Goal: Navigation & Orientation: Find specific page/section

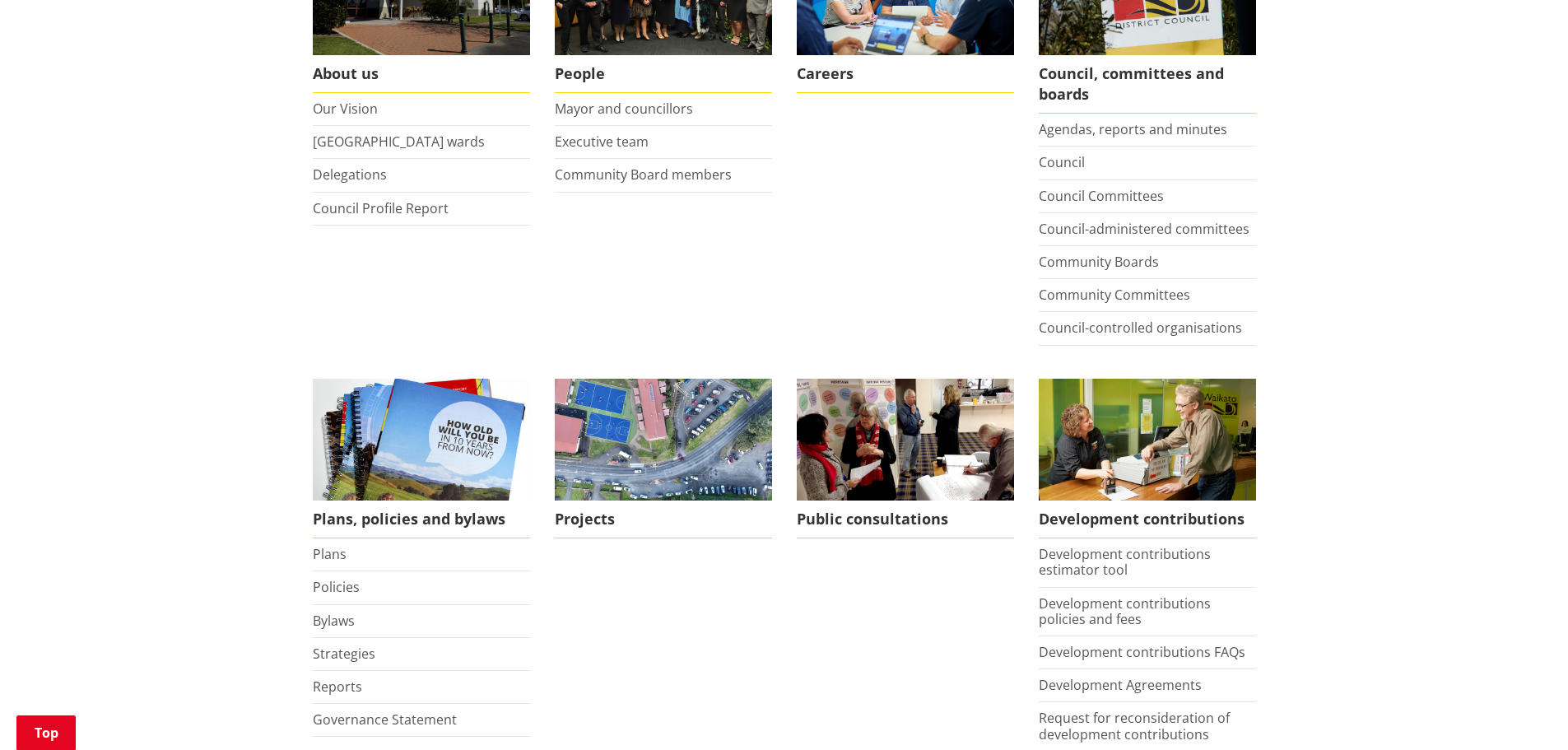
scroll to position [439, 0]
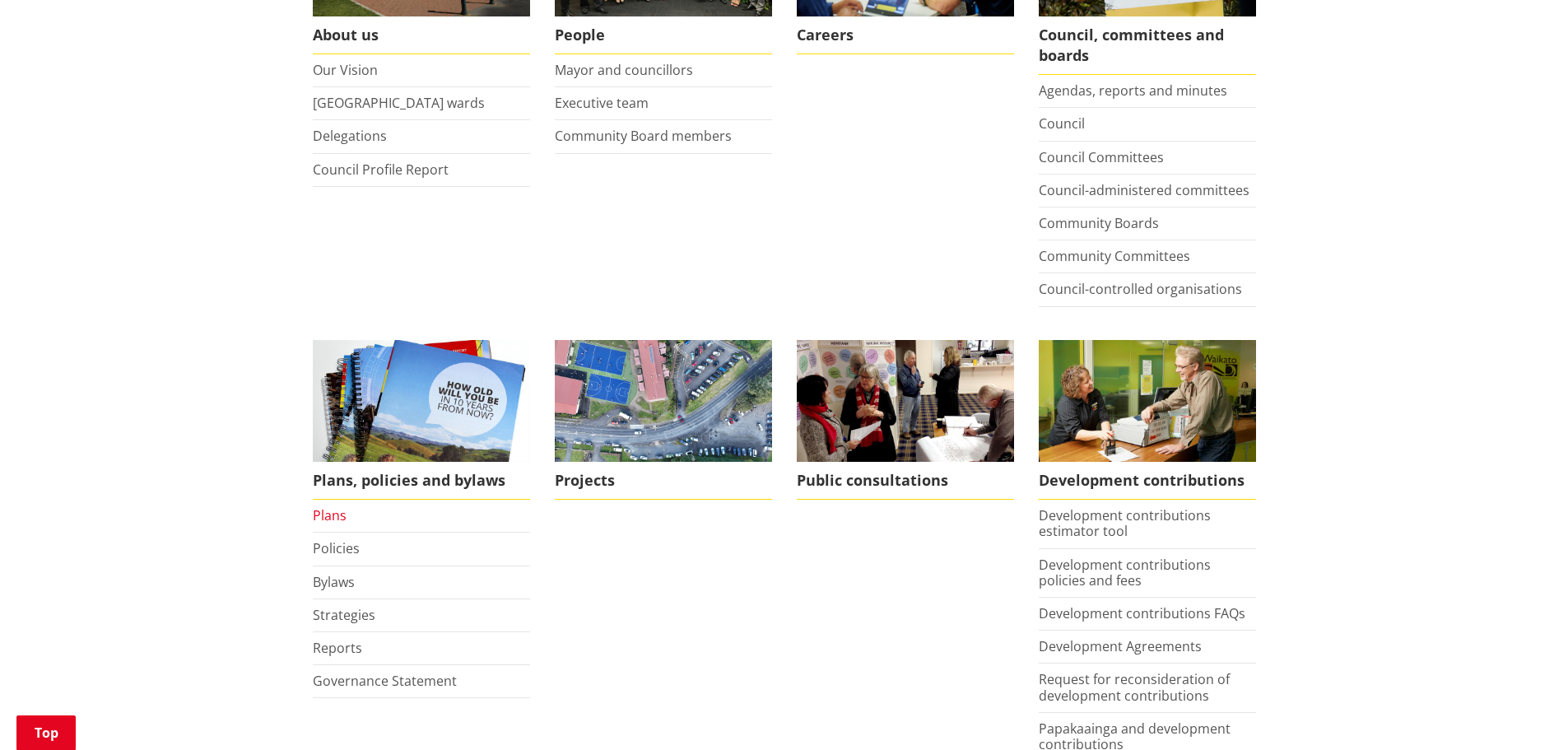
click at [332, 516] on link "Plans" at bounding box center [329, 516] width 33 height 18
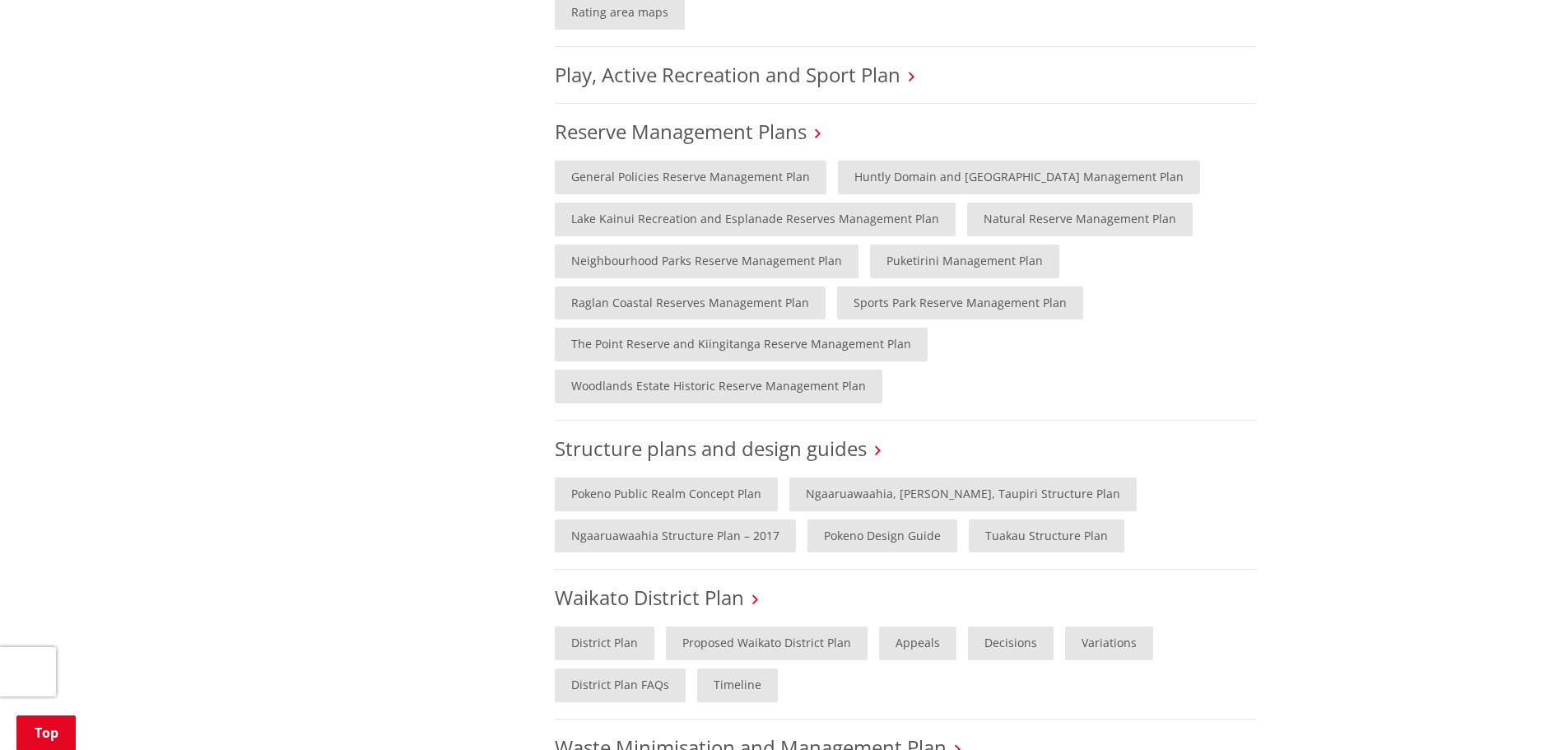
scroll to position [1208, 0]
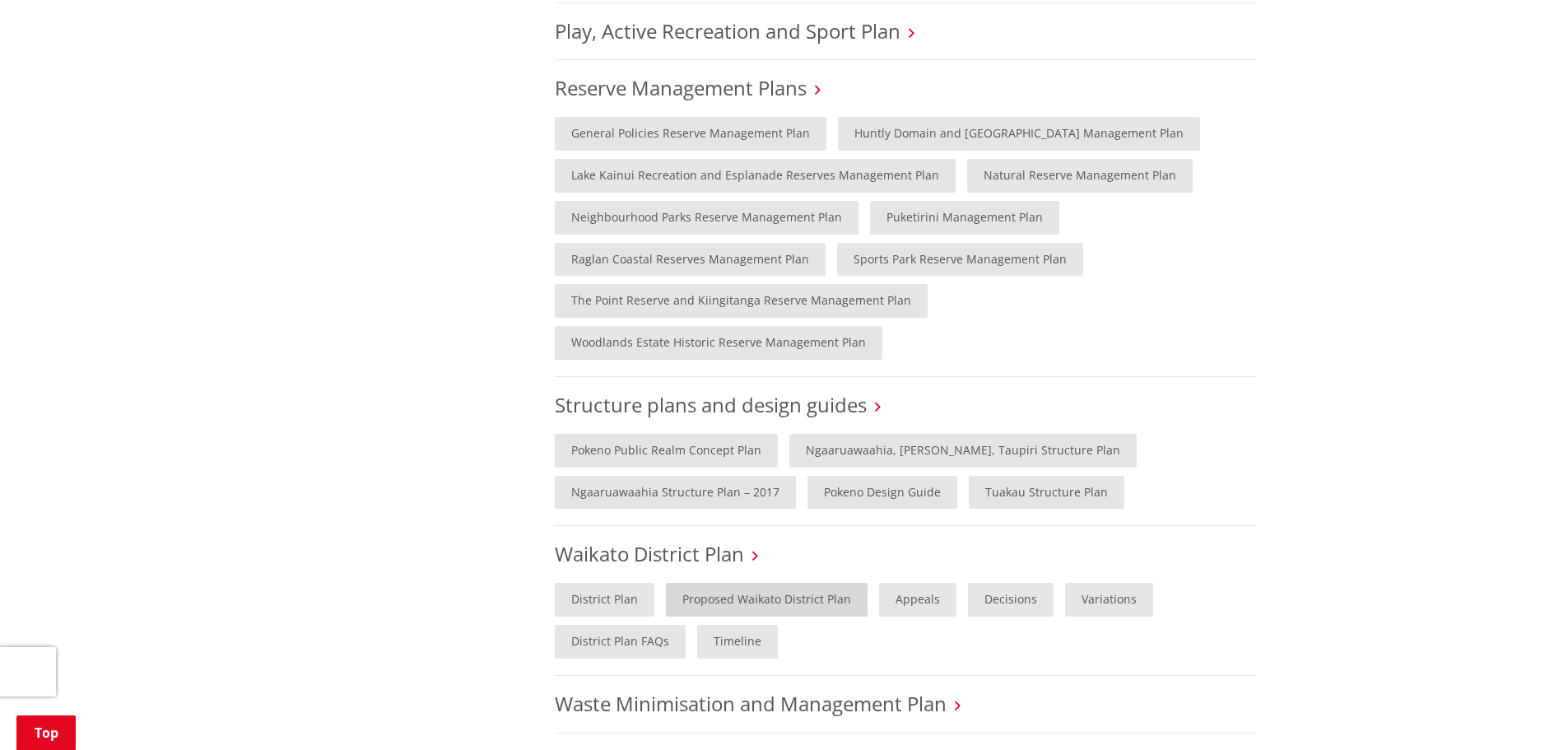
click at [734, 583] on link "Proposed Waikato District Plan" at bounding box center [766, 599] width 202 height 33
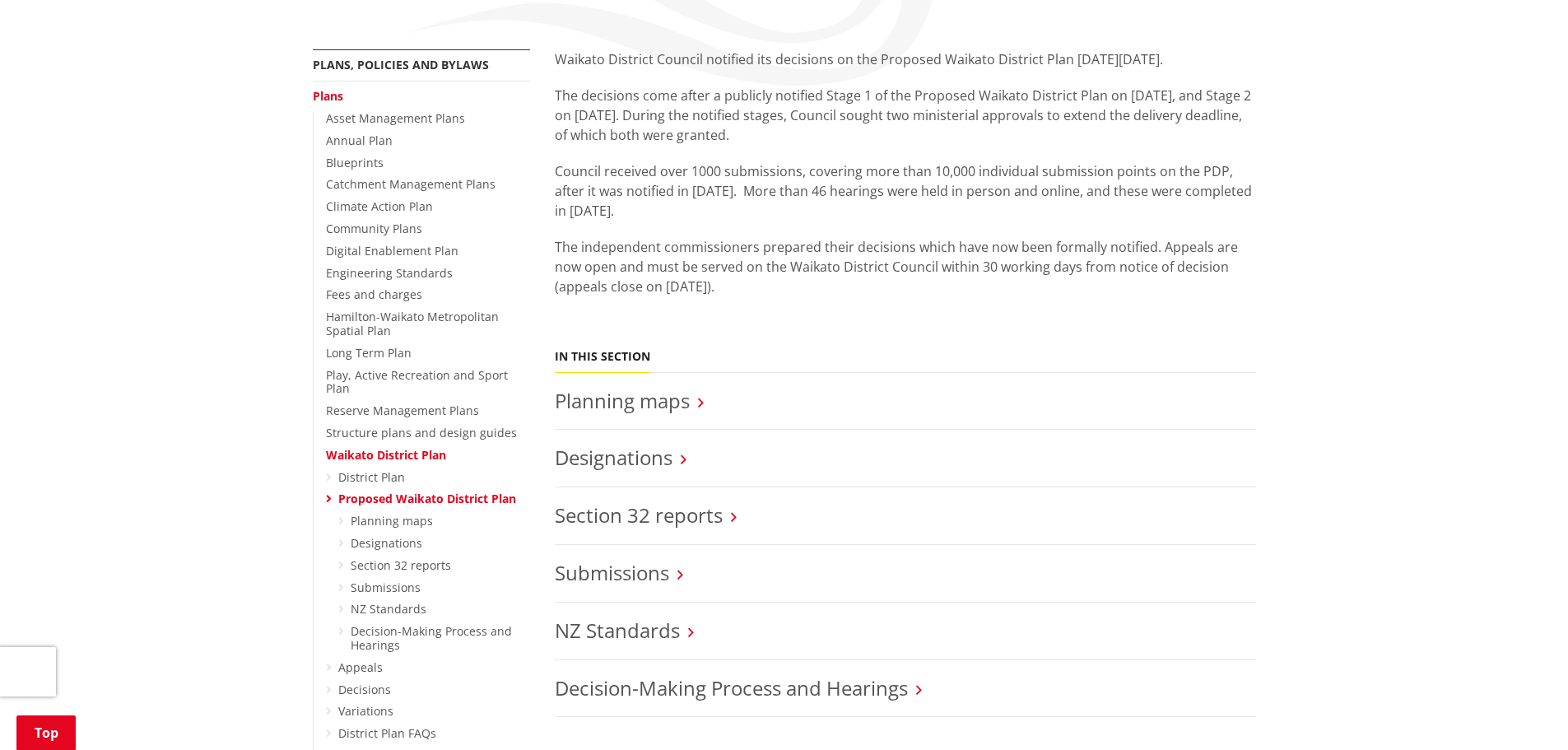
scroll to position [220, 0]
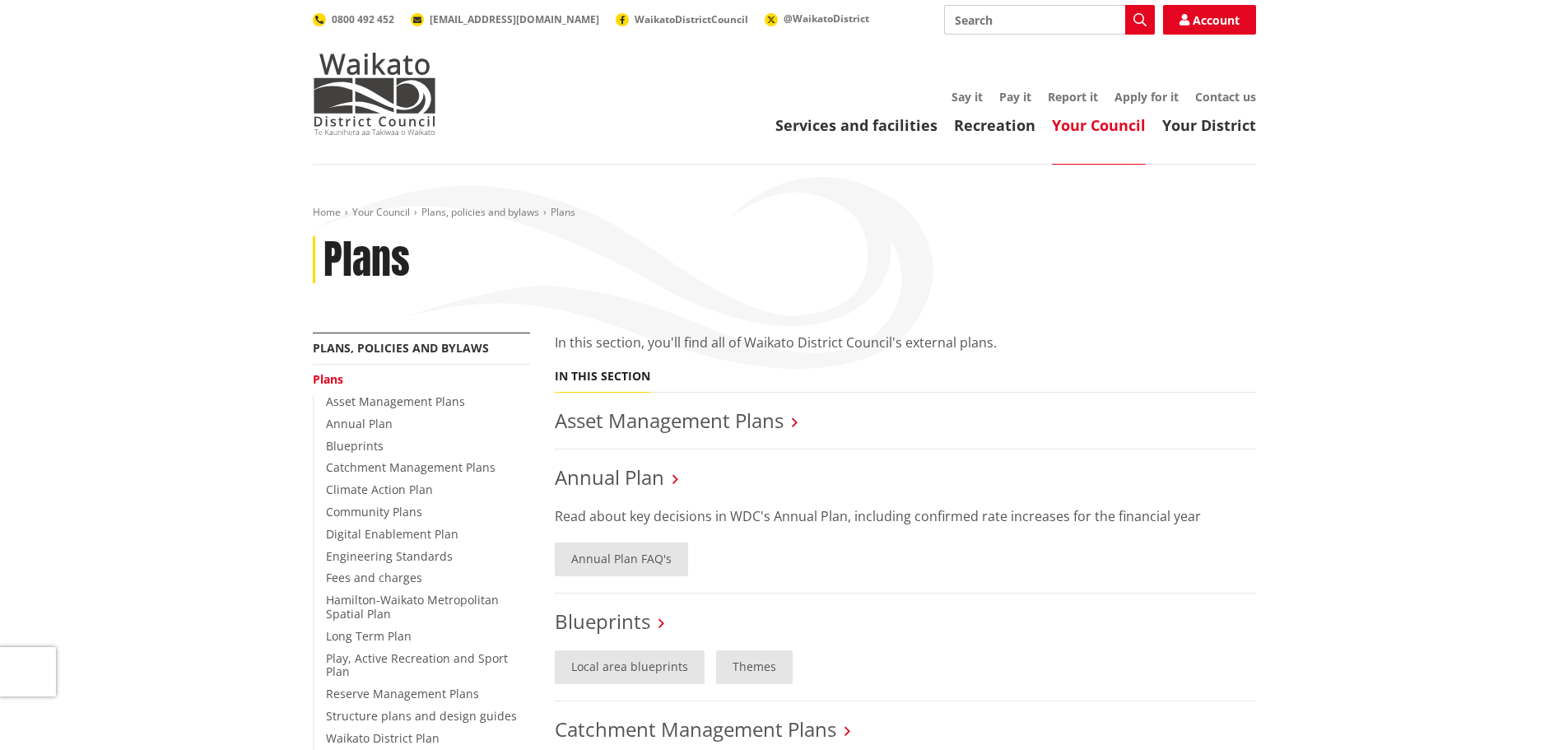
scroll to position [1208, 0]
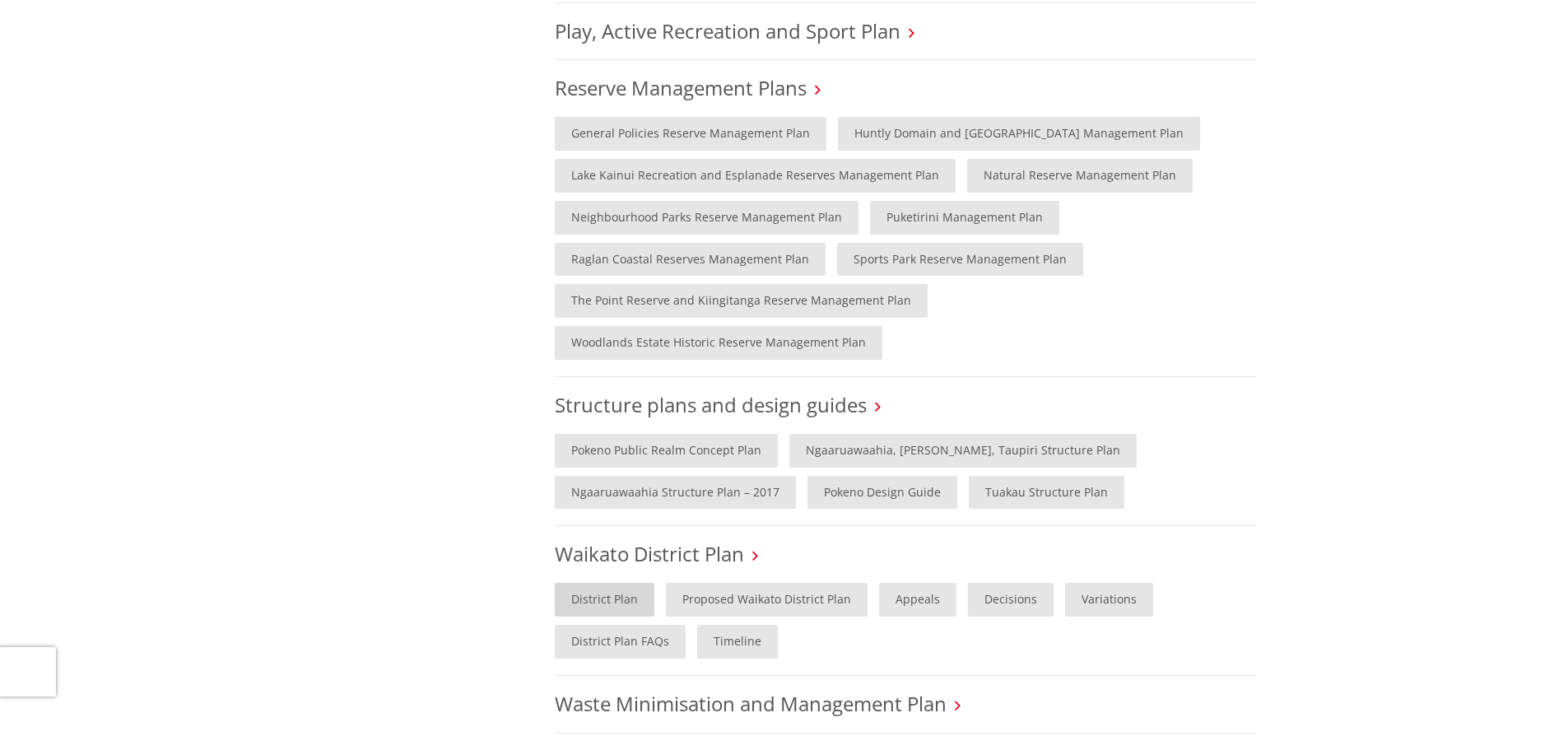
click at [599, 583] on link "District Plan" at bounding box center [604, 599] width 99 height 33
